Goal: Download file/media

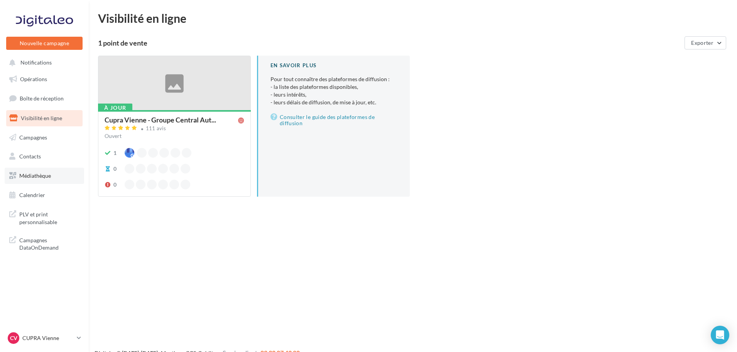
click at [39, 180] on link "Médiathèque" at bounding box center [44, 175] width 79 height 16
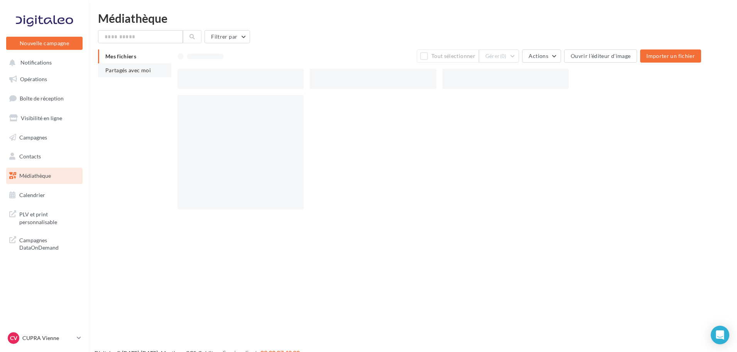
click at [123, 72] on span "Partagés avec moi" at bounding box center [128, 70] width 46 height 7
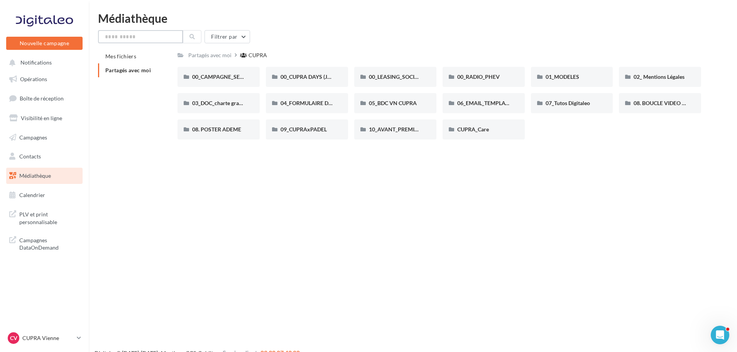
click at [121, 36] on input "text" at bounding box center [140, 36] width 85 height 13
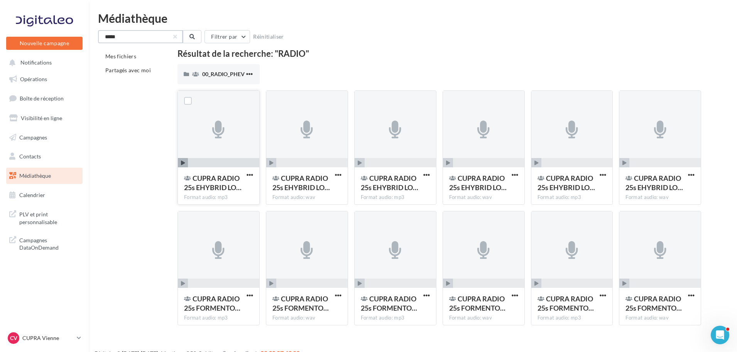
type input "*****"
click at [182, 162] on icon "button" at bounding box center [183, 163] width 4 height 5
click at [248, 175] on span "button" at bounding box center [250, 174] width 7 height 7
click at [232, 188] on button "Télécharger" at bounding box center [216, 190] width 77 height 20
click at [184, 284] on icon "button" at bounding box center [183, 283] width 4 height 5
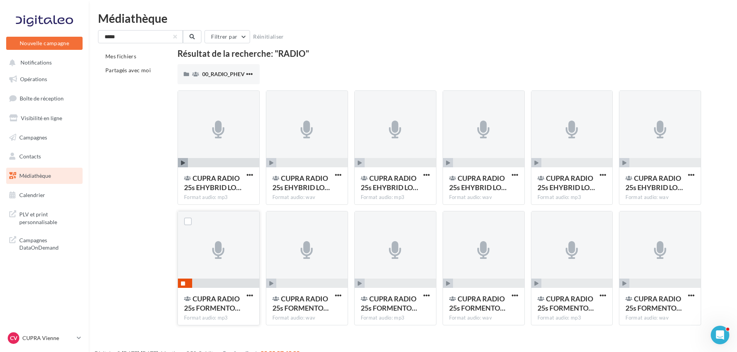
click at [184, 284] on icon "button" at bounding box center [183, 283] width 4 height 5
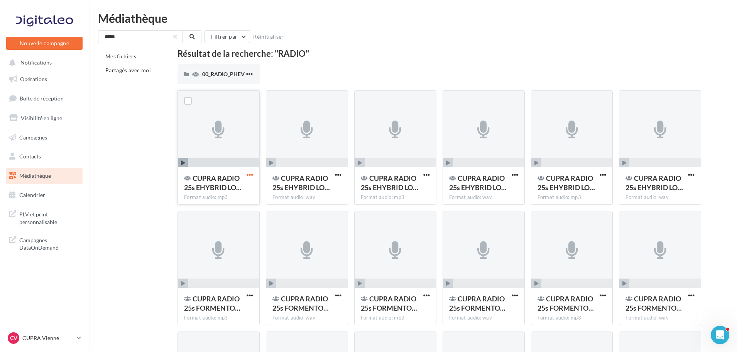
click at [250, 175] on span "button" at bounding box center [250, 174] width 7 height 7
click at [226, 189] on button "Télécharger" at bounding box center [216, 190] width 77 height 20
